Goal: Information Seeking & Learning: Learn about a topic

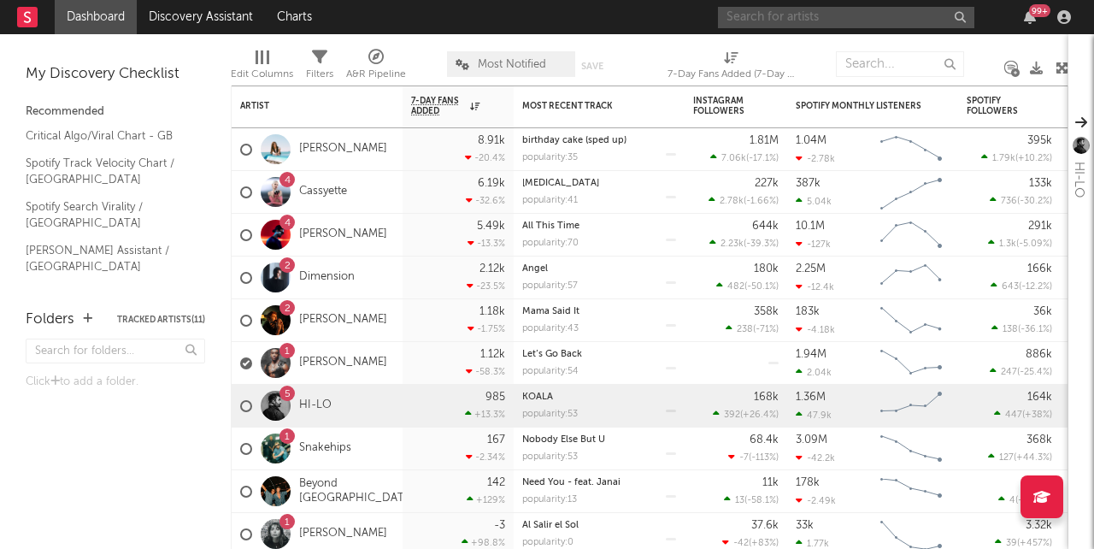
click at [902, 11] on input "text" at bounding box center [846, 17] width 257 height 21
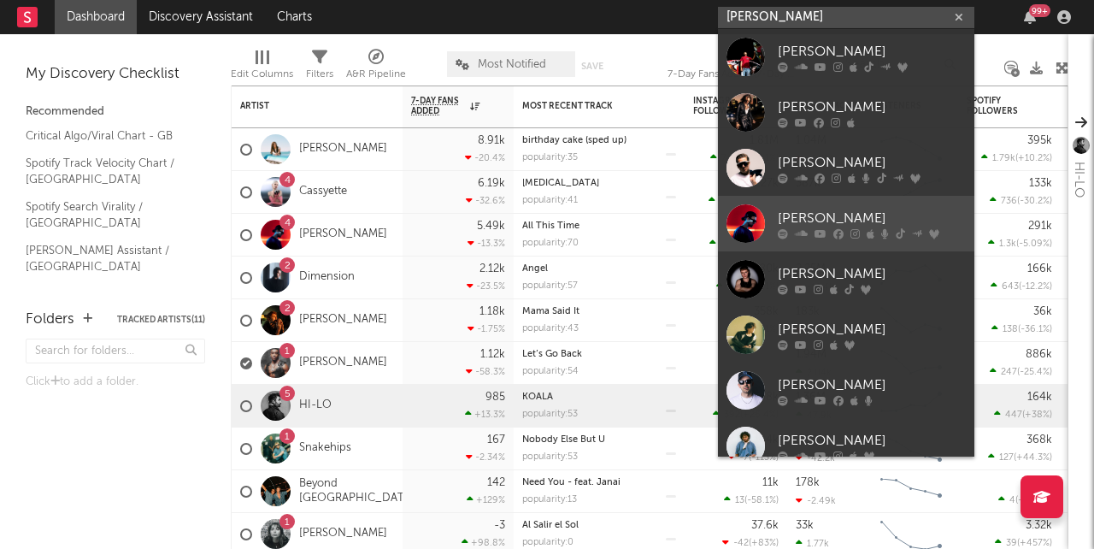
type input "[PERSON_NAME]"
click at [804, 209] on div "[PERSON_NAME]" at bounding box center [872, 218] width 188 height 21
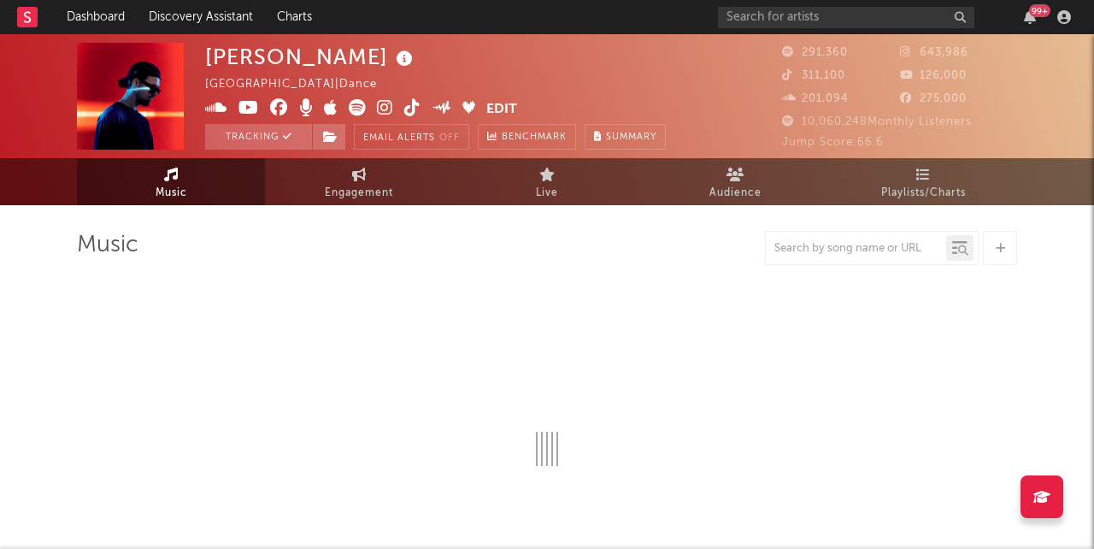
select select "6m"
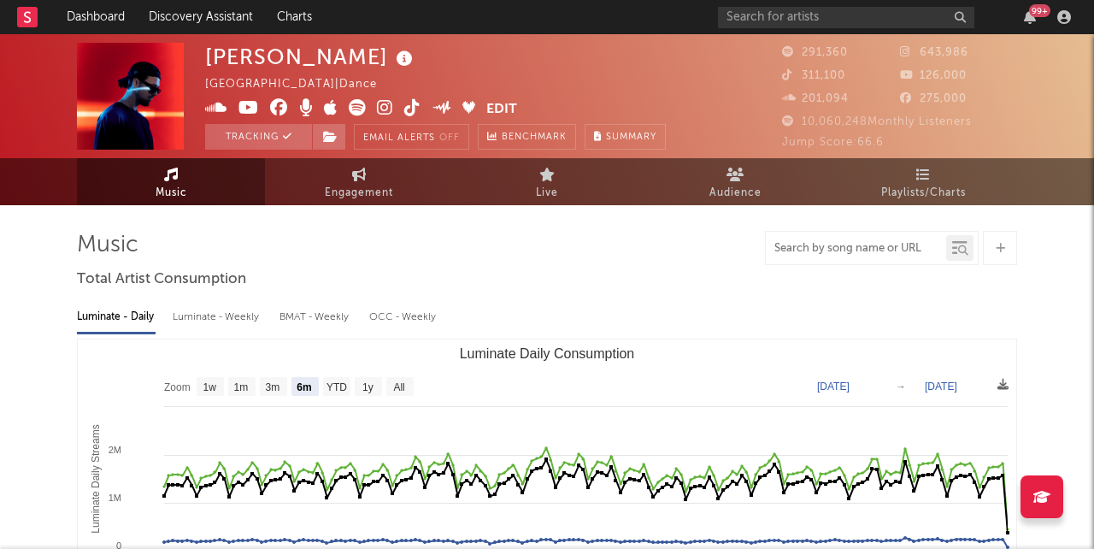
click at [905, 245] on input "text" at bounding box center [856, 249] width 180 height 14
click at [961, 242] on icon at bounding box center [959, 247] width 15 height 17
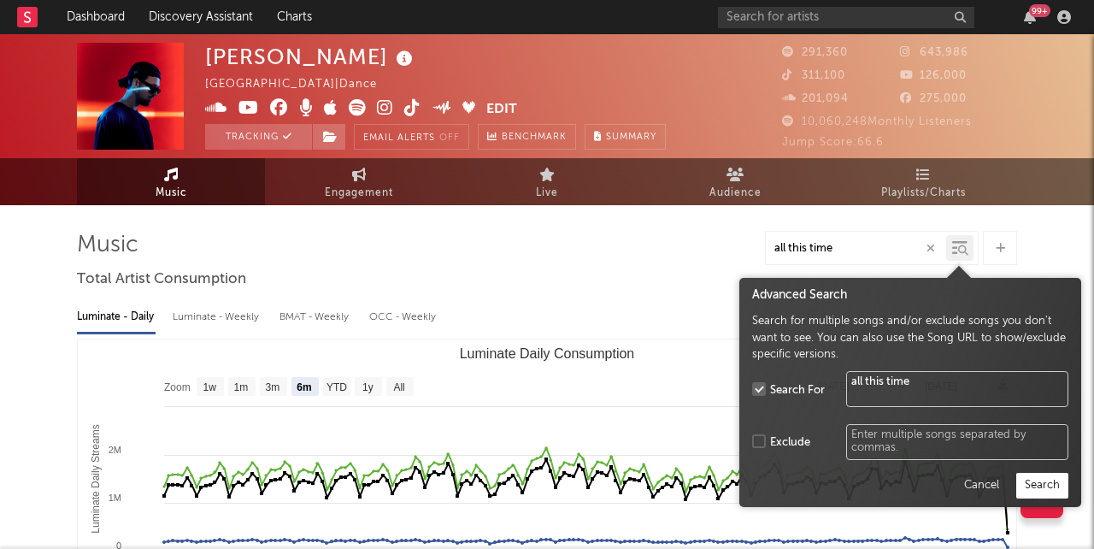
type input "all this time"
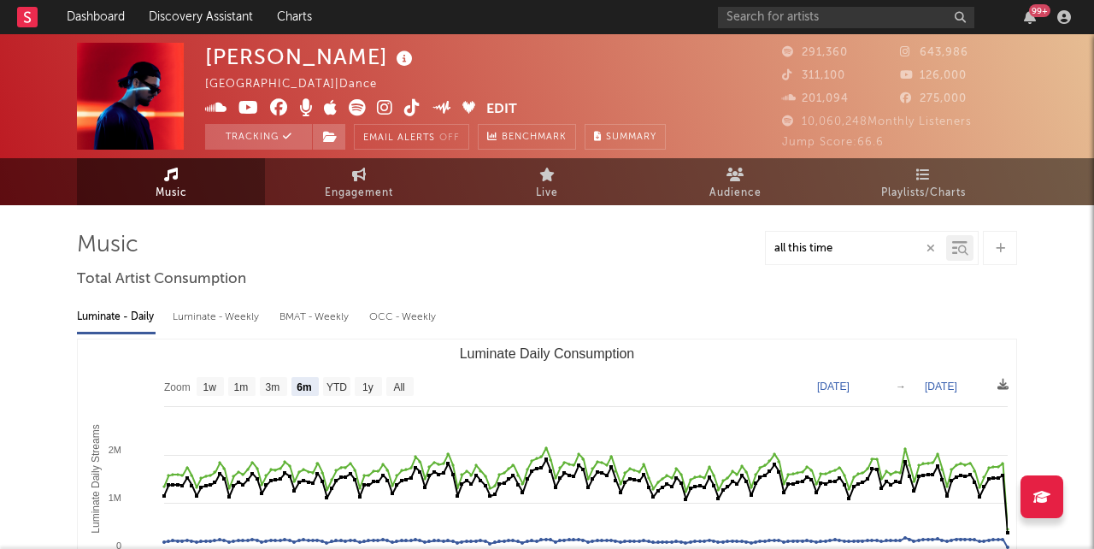
click at [881, 251] on input "all this time" at bounding box center [856, 249] width 180 height 14
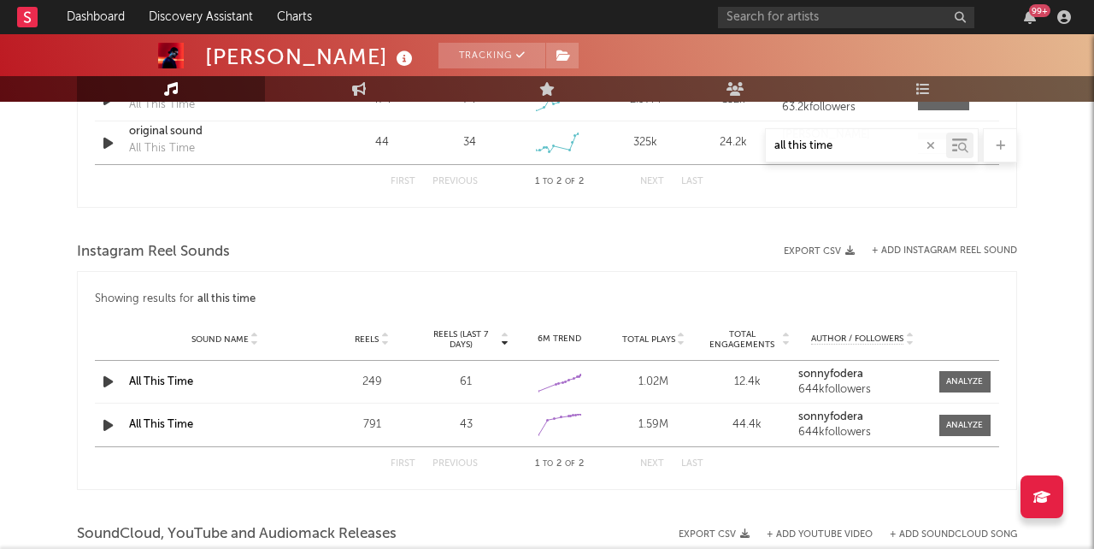
scroll to position [1240, 0]
